Goal: Navigation & Orientation: Find specific page/section

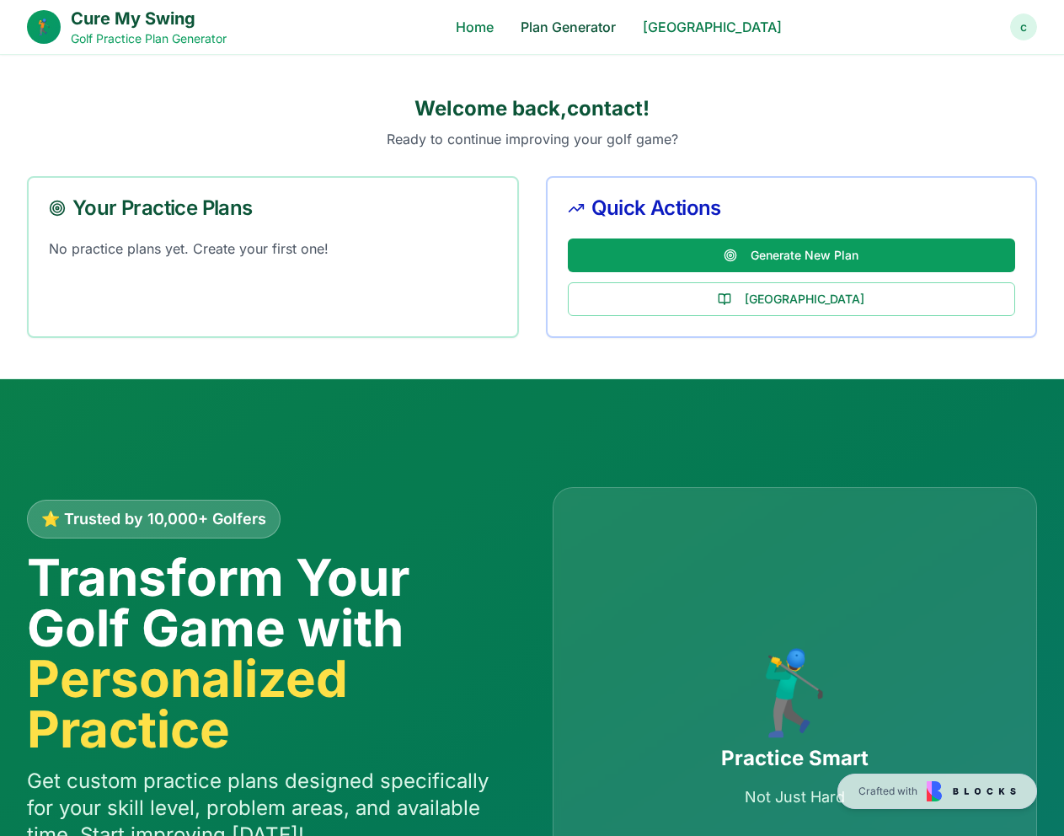
click at [587, 18] on link "Plan Generator" at bounding box center [568, 27] width 95 height 20
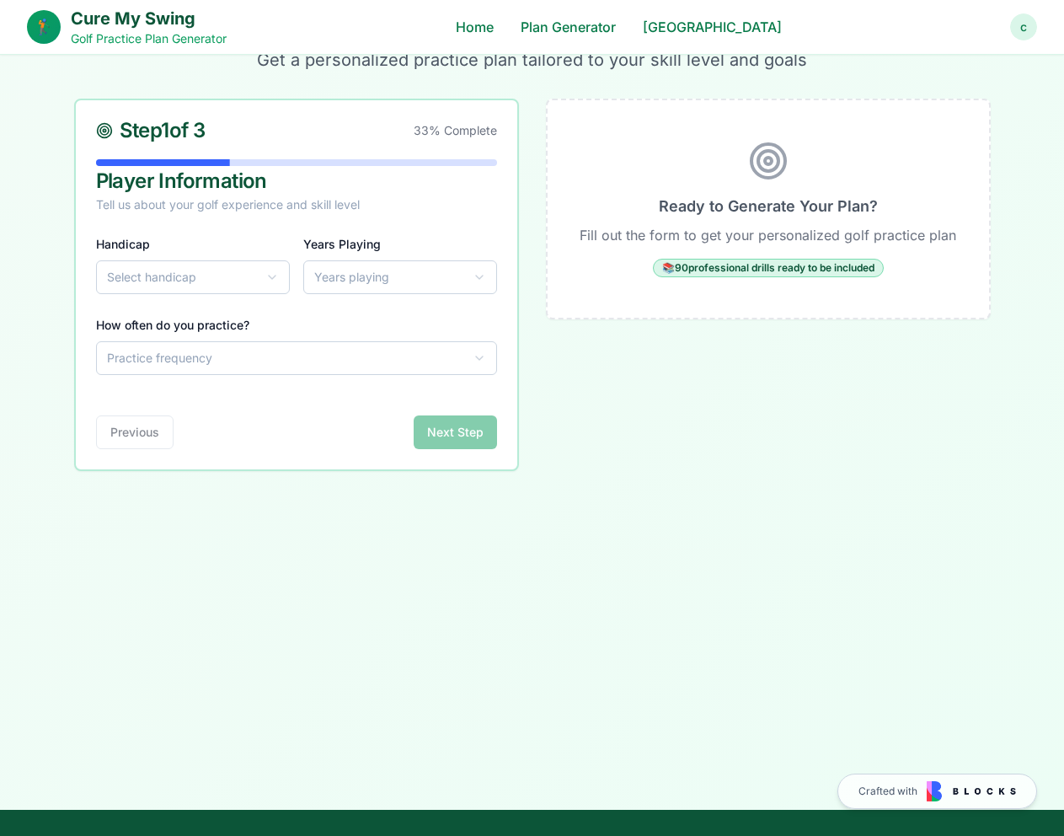
scroll to position [115, 0]
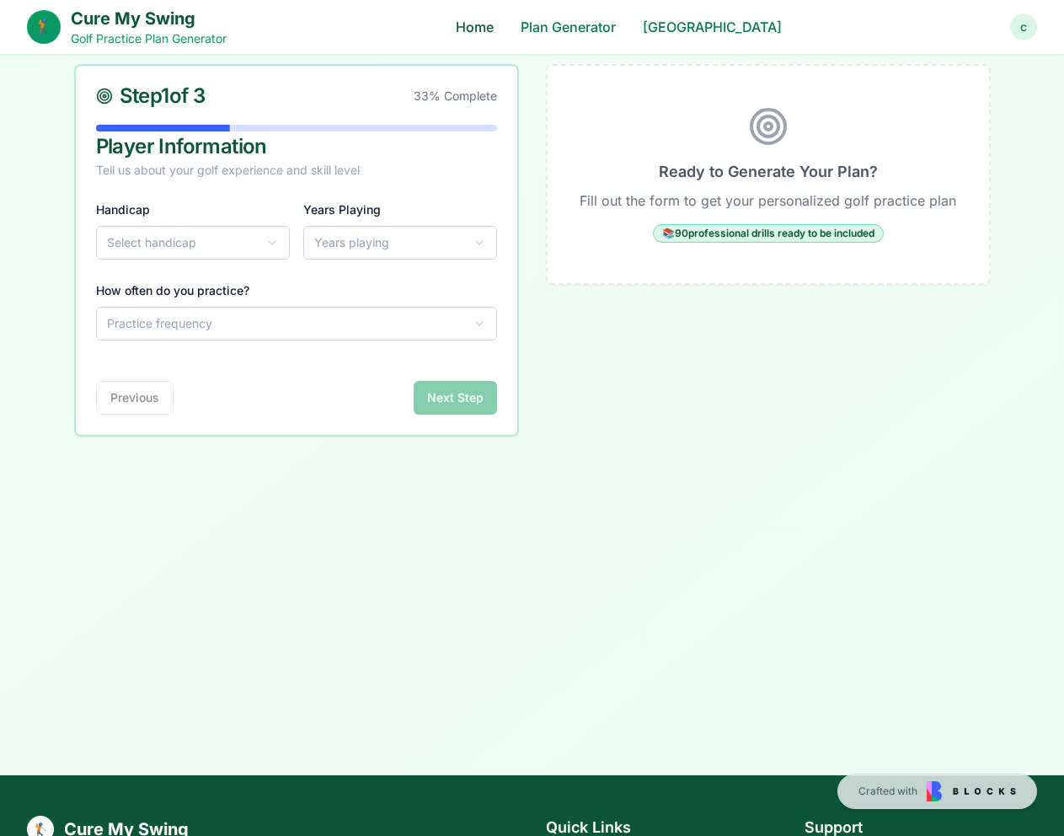
click at [494, 25] on link "Home" at bounding box center [475, 27] width 38 height 20
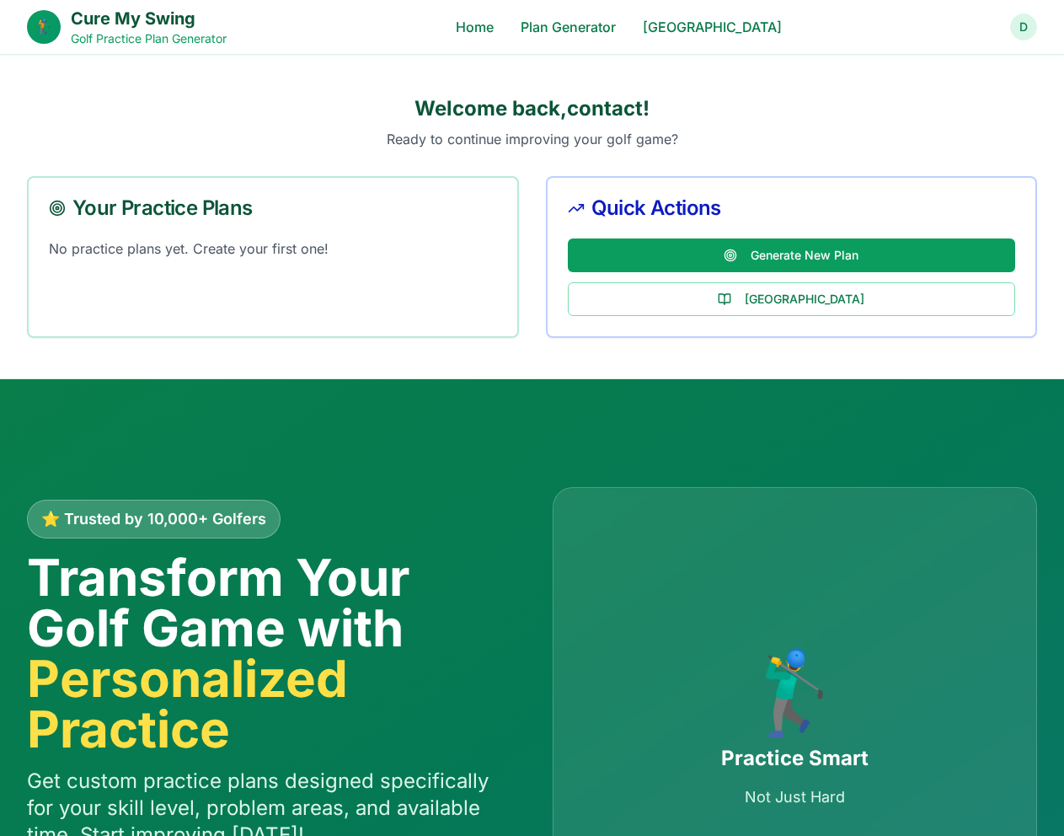
drag, startPoint x: 1050, startPoint y: 32, endPoint x: 1024, endPoint y: 28, distance: 26.5
click at [1048, 31] on div "🏌️ Cure My Swing Golf Practice Plan Generator Home Plan Generator Drill Library…" at bounding box center [532, 27] width 1064 height 54
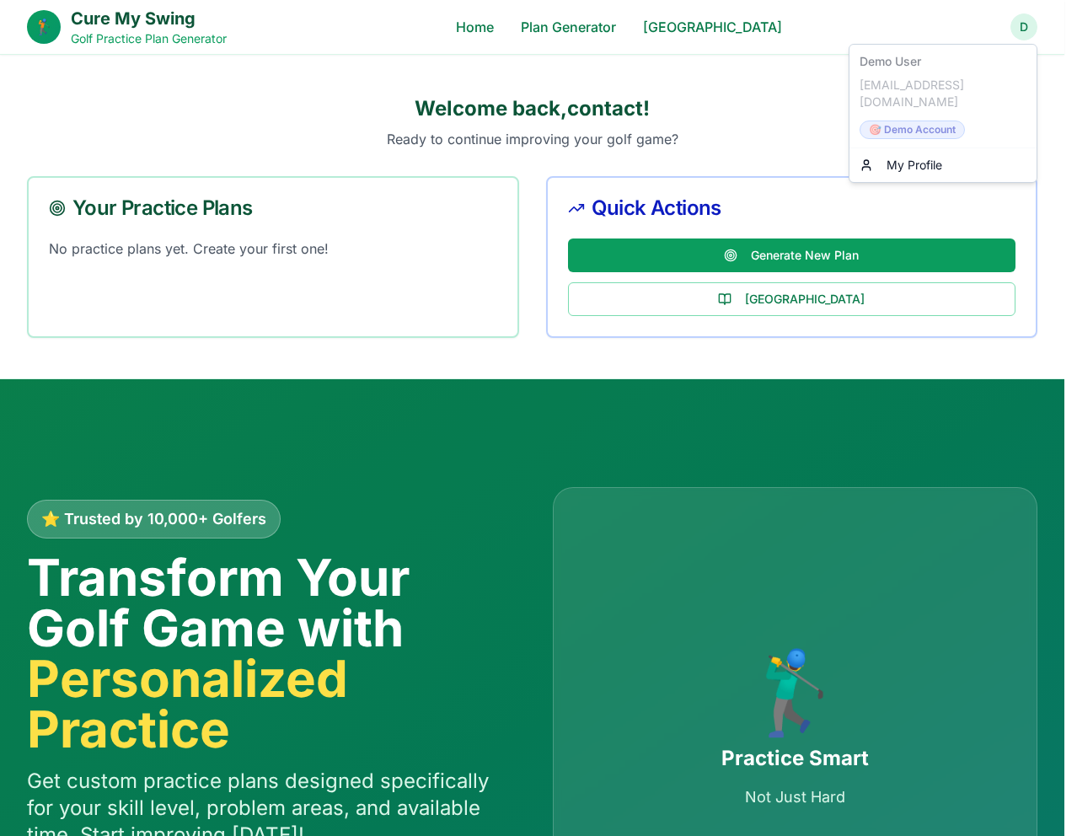
click at [929, 152] on link "My Profile" at bounding box center [943, 165] width 180 height 27
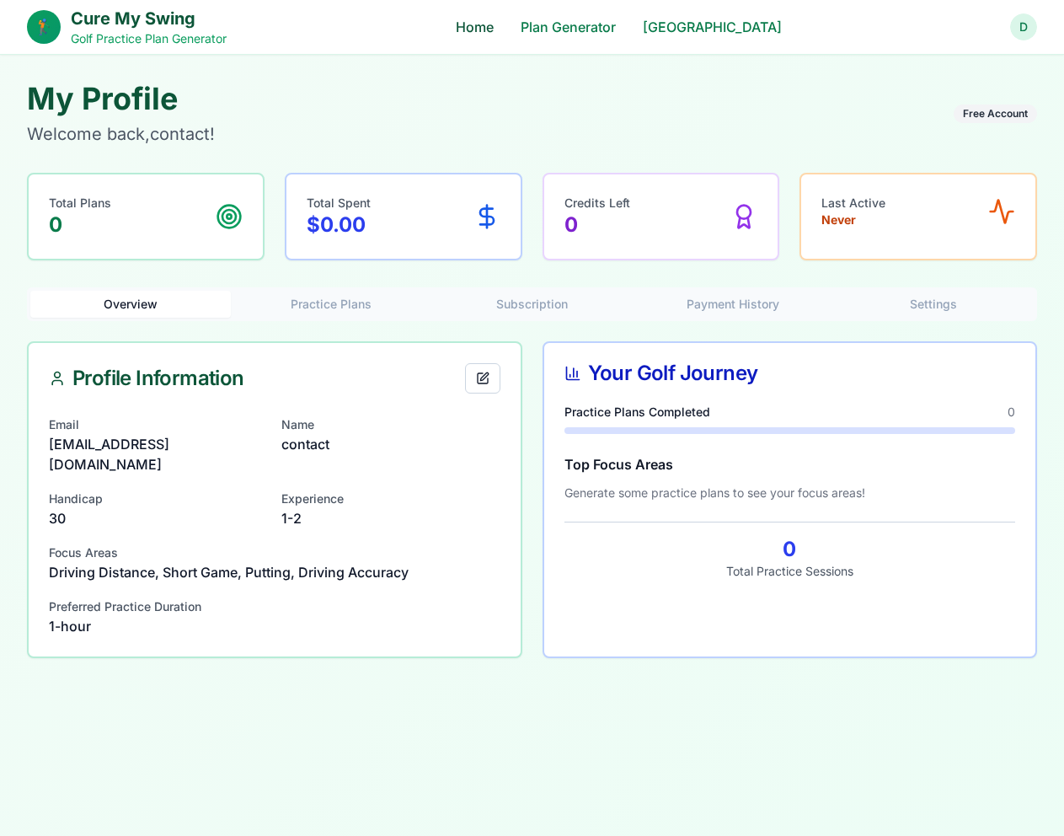
click at [494, 29] on link "Home" at bounding box center [475, 27] width 38 height 20
